Goal: Navigation & Orientation: Find specific page/section

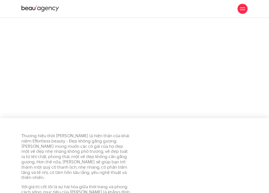
scroll to position [544, 0]
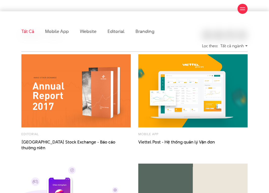
scroll to position [107, 0]
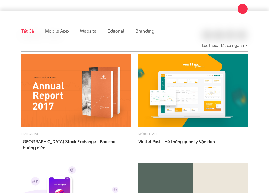
click at [76, 80] on img at bounding box center [76, 90] width 120 height 80
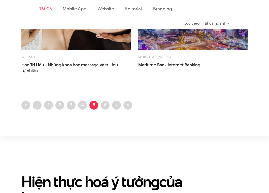
scroll to position [732, 0]
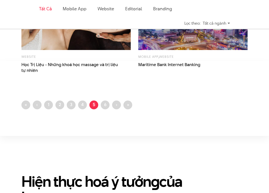
click at [54, 106] on ul "First page « Trang trước ‹ Trang 1 Trang 2 Trang 3 Trang 4 Trang hiện thời 5 Tr…" at bounding box center [134, 106] width 226 height 10
click at [58, 105] on link "Trang 2" at bounding box center [59, 105] width 9 height 9
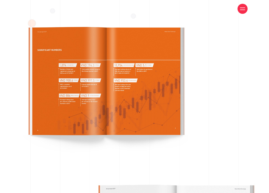
scroll to position [724, 0]
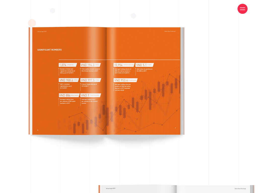
drag, startPoint x: 83, startPoint y: 84, endPoint x: 87, endPoint y: 86, distance: 4.6
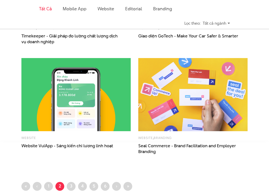
scroll to position [674, 0]
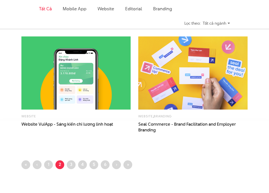
click at [43, 168] on ul "First page « Trang trước ‹ Trang 1 Trang hiện thời 2 Trang 3 Trang 4 Trang 5 Tr…" at bounding box center [134, 165] width 226 height 10
click at [51, 167] on link "Trang 1" at bounding box center [48, 164] width 9 height 9
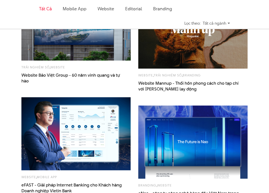
scroll to position [386, 0]
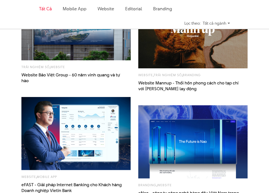
click at [177, 70] on div "Website , Trải nghiệm số , Branding Website Mannup - Thổi hồn phong cách cho tạ…" at bounding box center [192, 43] width 109 height 97
click at [168, 74] on link "Trải nghiệm số" at bounding box center [167, 75] width 28 height 5
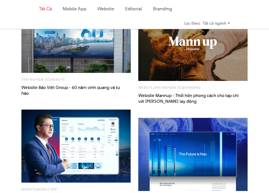
scroll to position [373, 0]
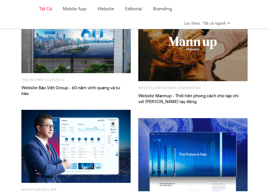
click at [176, 60] on img at bounding box center [192, 44] width 120 height 80
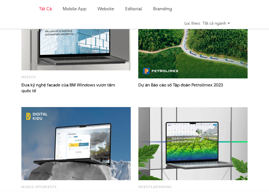
scroll to position [698, 0]
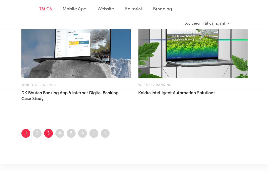
click at [48, 132] on link "Trang 3" at bounding box center [48, 133] width 9 height 9
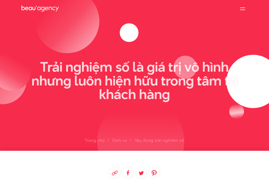
scroll to position [78, 0]
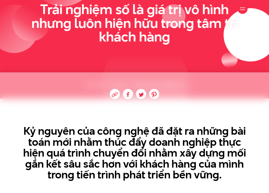
drag, startPoint x: 174, startPoint y: 75, endPoint x: 179, endPoint y: 77, distance: 5.6
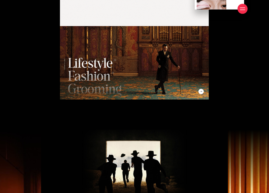
scroll to position [831, 0]
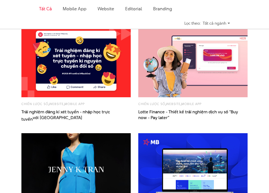
scroll to position [142, 0]
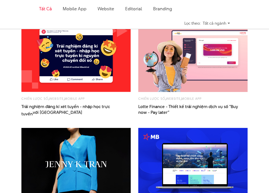
click at [61, 153] on img at bounding box center [76, 164] width 120 height 80
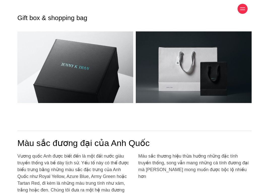
scroll to position [2097, 0]
